Goal: Find specific page/section: Find specific page/section

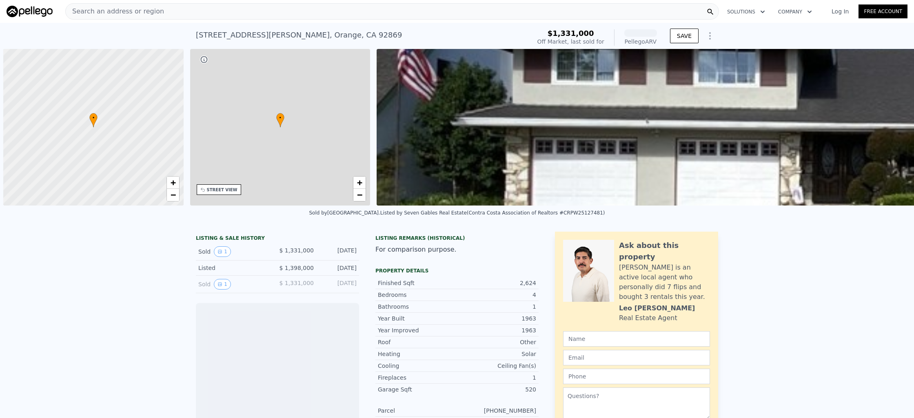
scroll to position [0, 3]
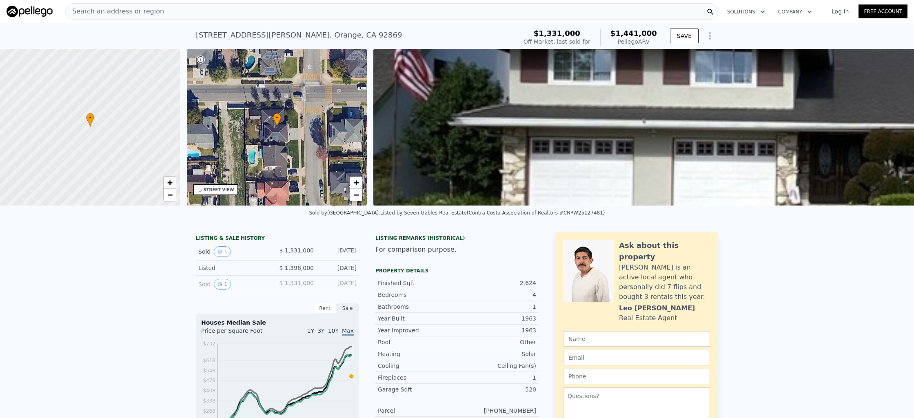
click at [261, 17] on div "Search an address or region" at bounding box center [392, 11] width 654 height 16
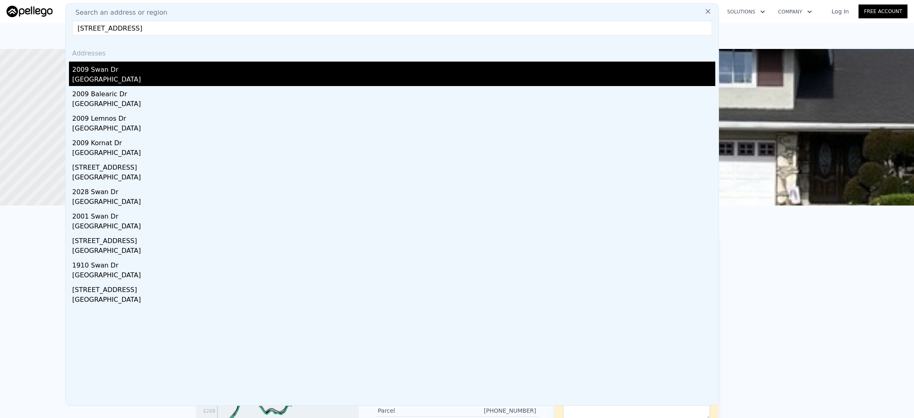
type input "[STREET_ADDRESS]"
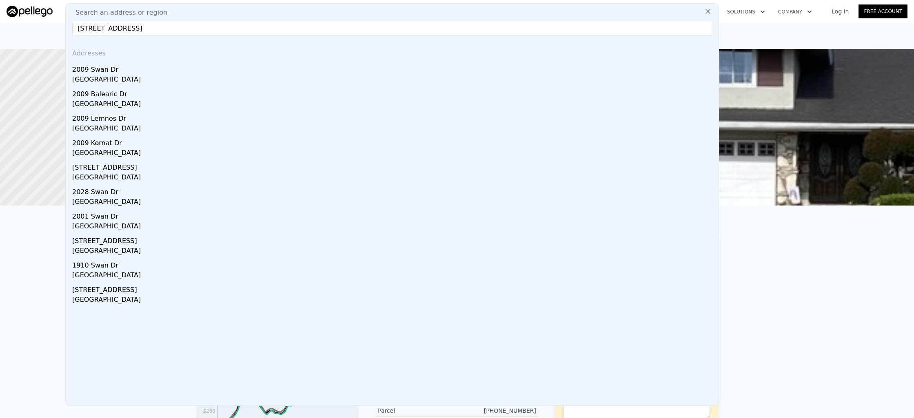
click at [234, 67] on div "2009 Swan Dr" at bounding box center [393, 68] width 643 height 13
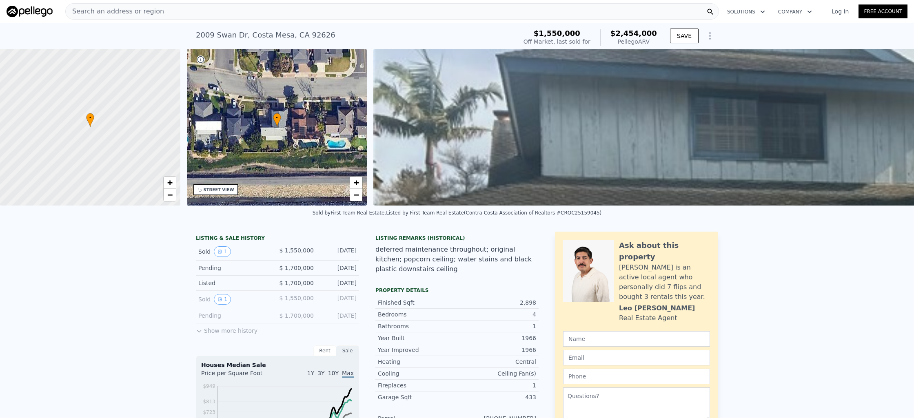
click at [221, 9] on div "Search an address or region" at bounding box center [392, 11] width 654 height 16
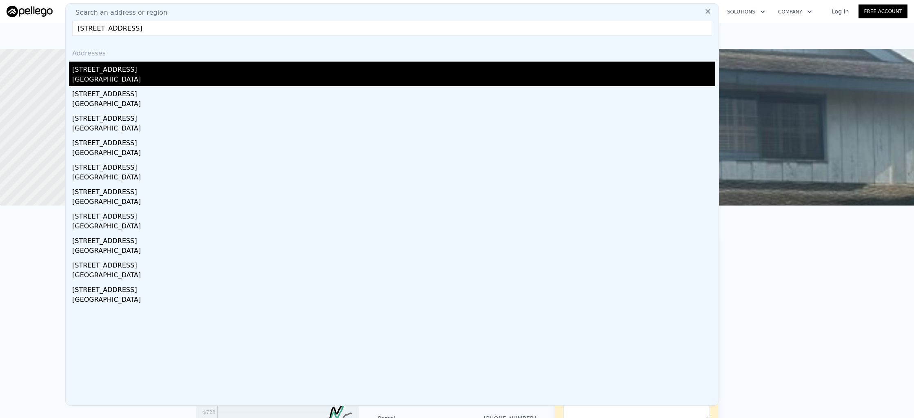
type input "[STREET_ADDRESS]"
click at [148, 71] on div "[STREET_ADDRESS]" at bounding box center [393, 68] width 643 height 13
